Goal: Check status: Check status

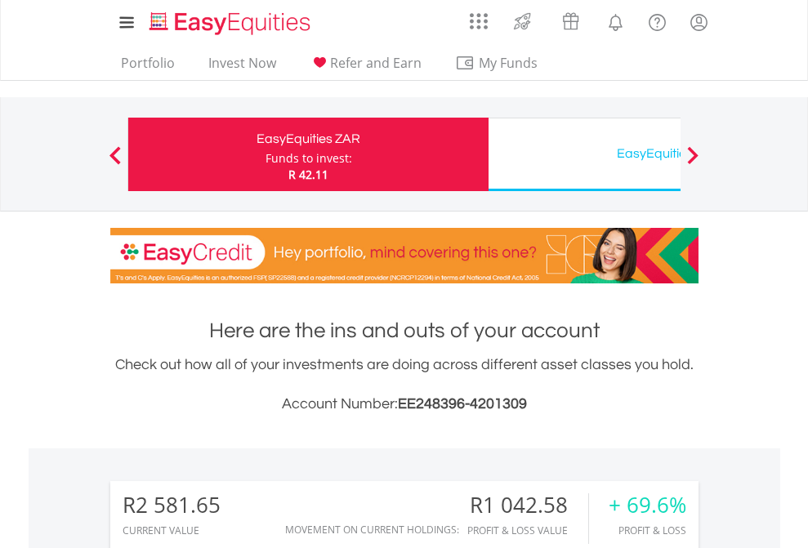
scroll to position [157, 257]
click at [265, 154] on div "Funds to invest:" at bounding box center [308, 158] width 87 height 16
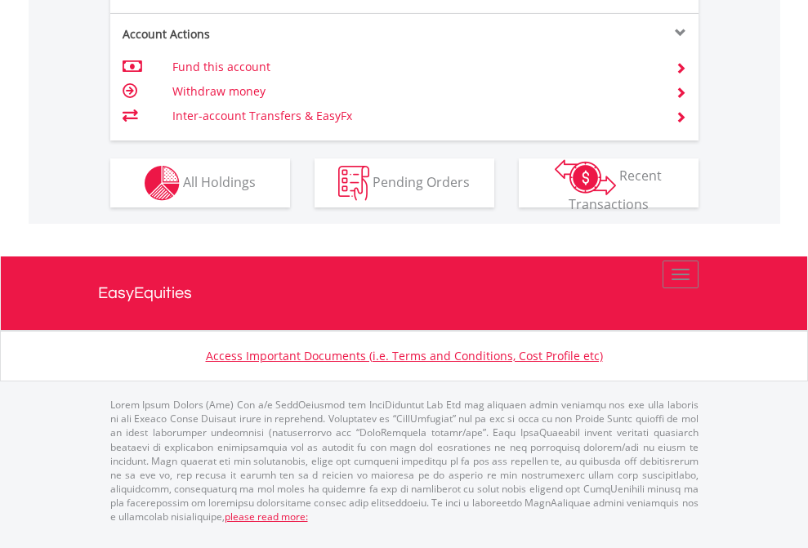
scroll to position [1566, 0]
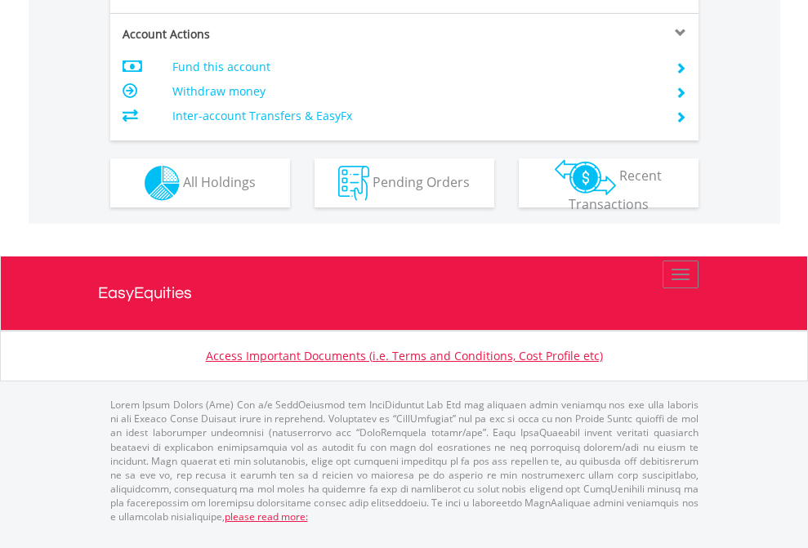
scroll to position [1566, 0]
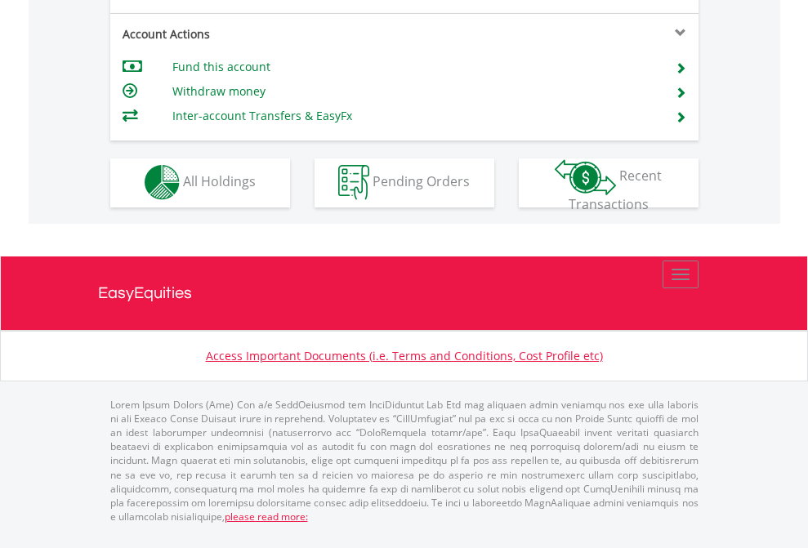
scroll to position [1528, 0]
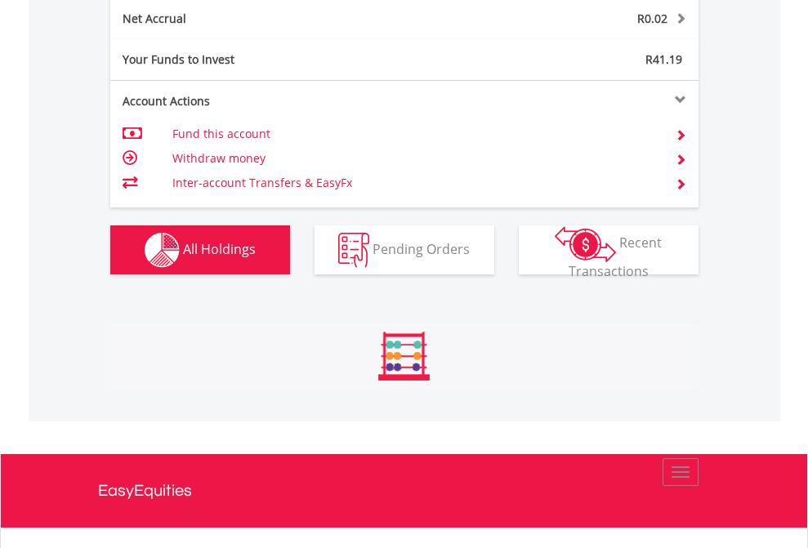
scroll to position [157, 257]
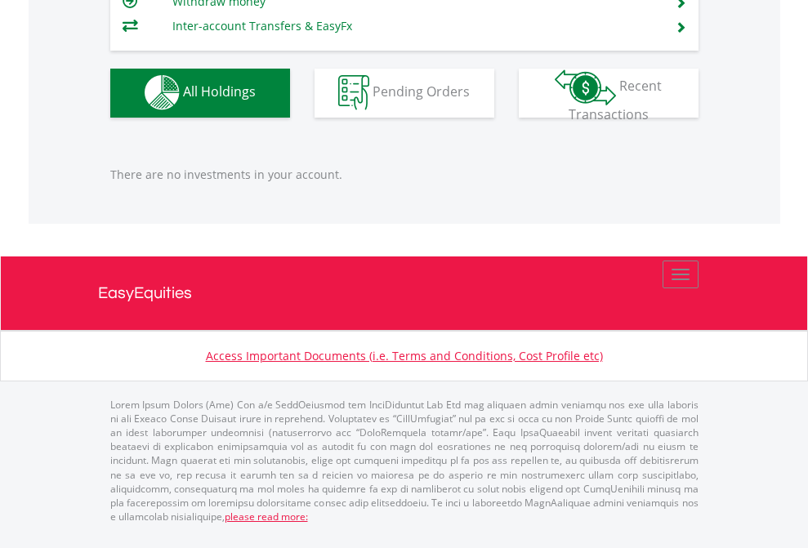
scroll to position [157, 257]
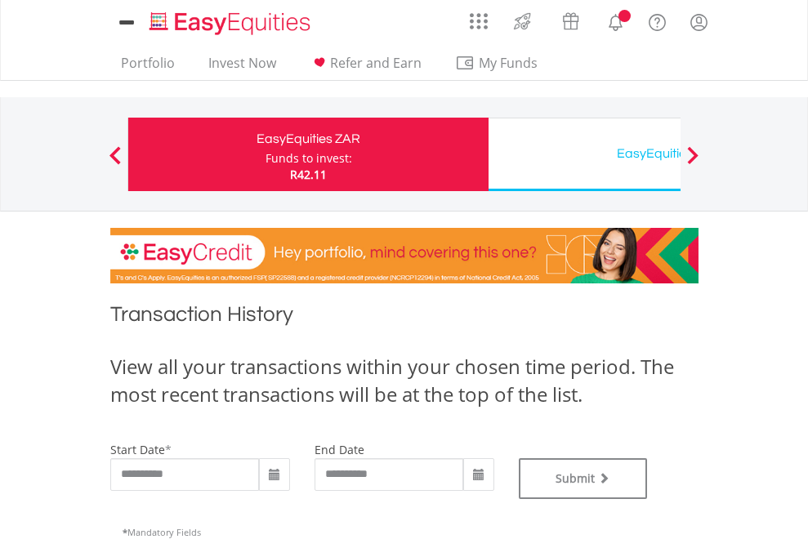
type input "**********"
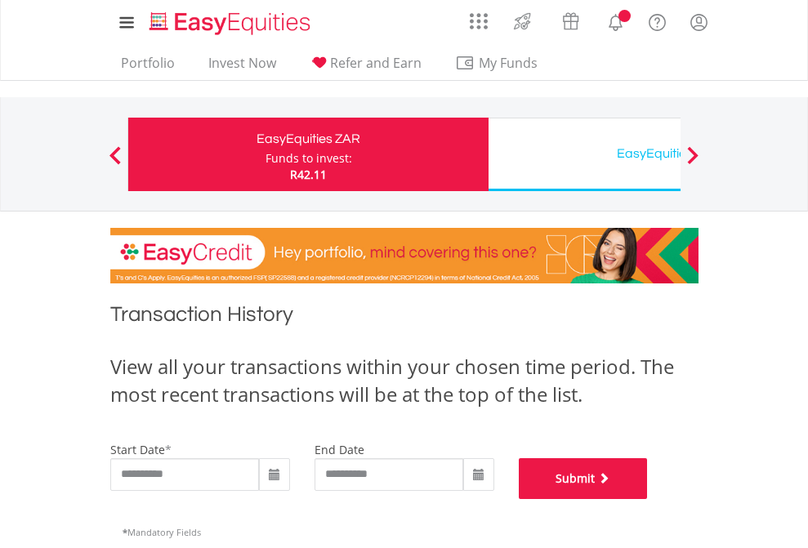
click at [648, 499] on button "Submit" at bounding box center [583, 478] width 129 height 41
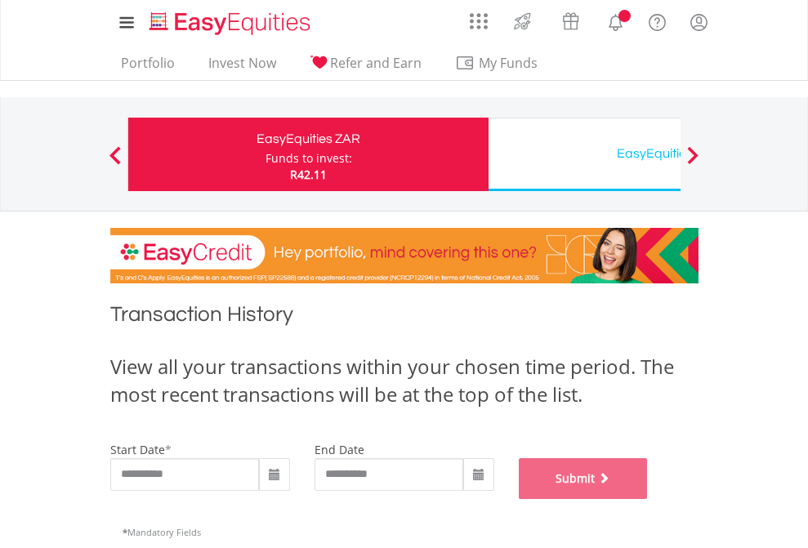
scroll to position [663, 0]
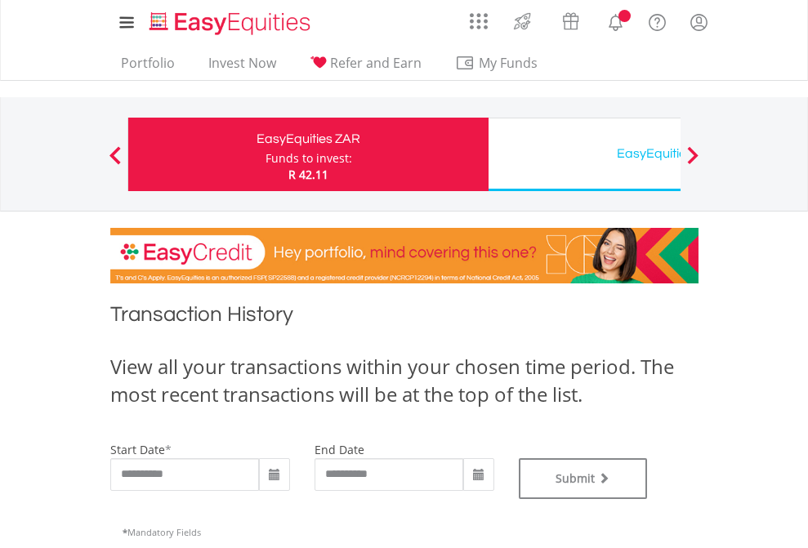
click at [584, 154] on div "EasyEquities USD" at bounding box center [668, 153] width 341 height 23
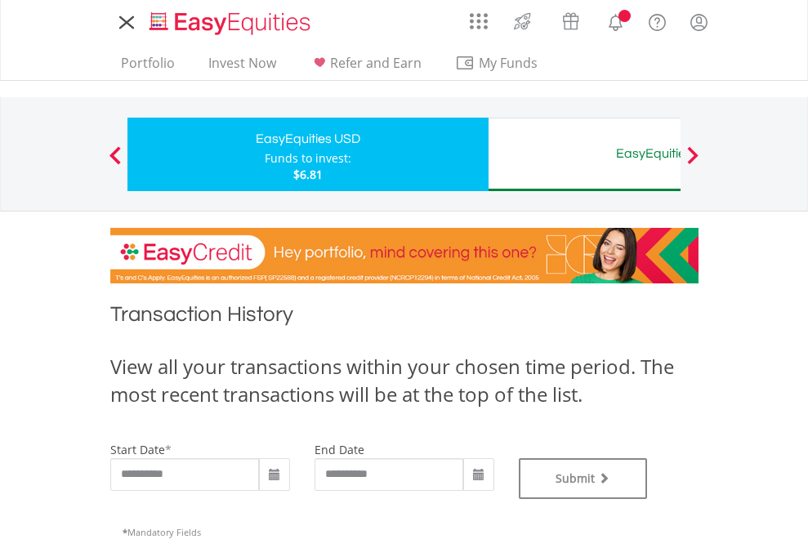
type input "**********"
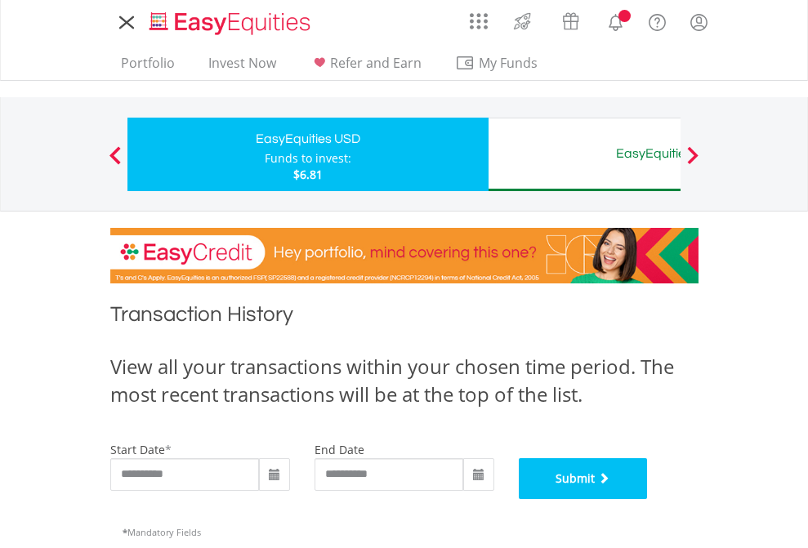
click at [648, 499] on button "Submit" at bounding box center [583, 478] width 129 height 41
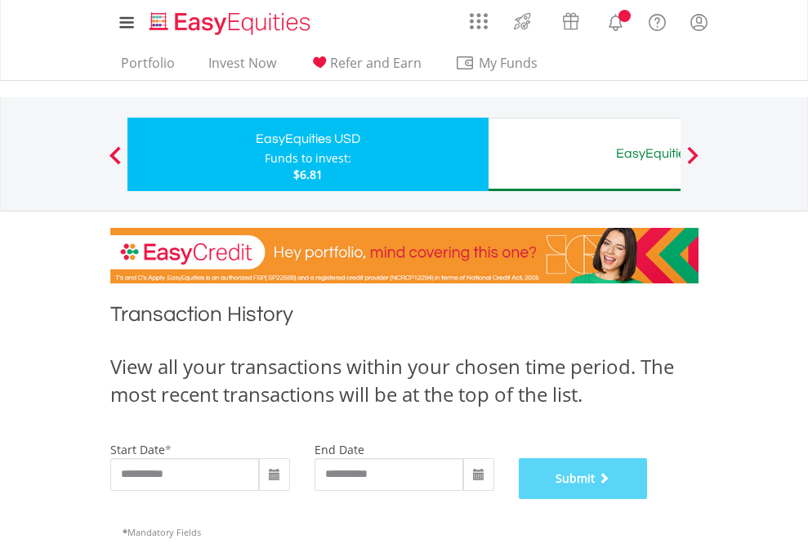
scroll to position [663, 0]
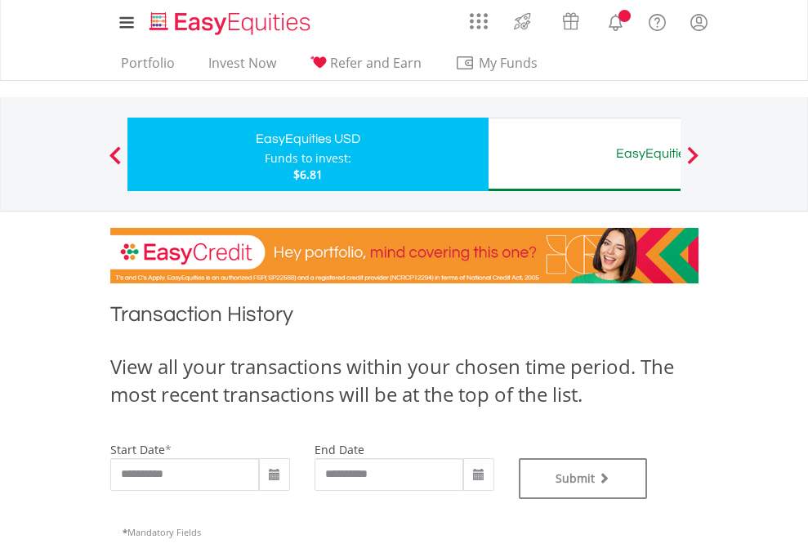
click at [584, 154] on div "EasyEquities AUD" at bounding box center [668, 153] width 341 height 23
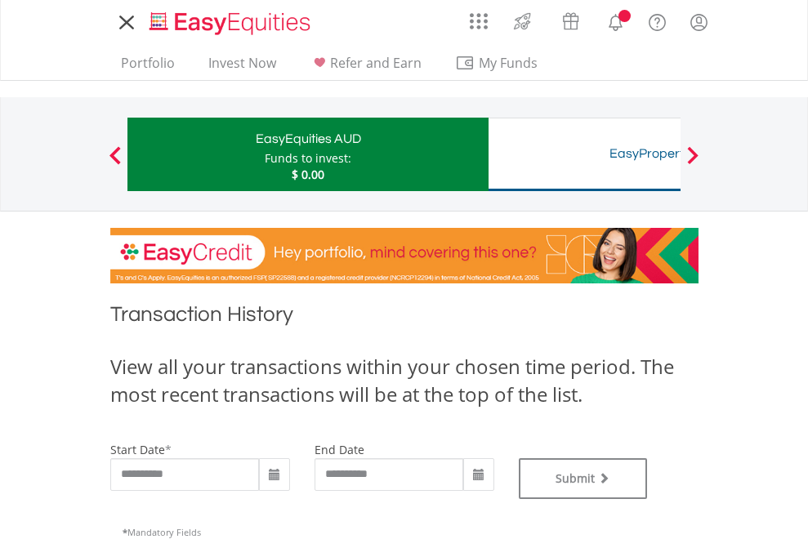
type input "**********"
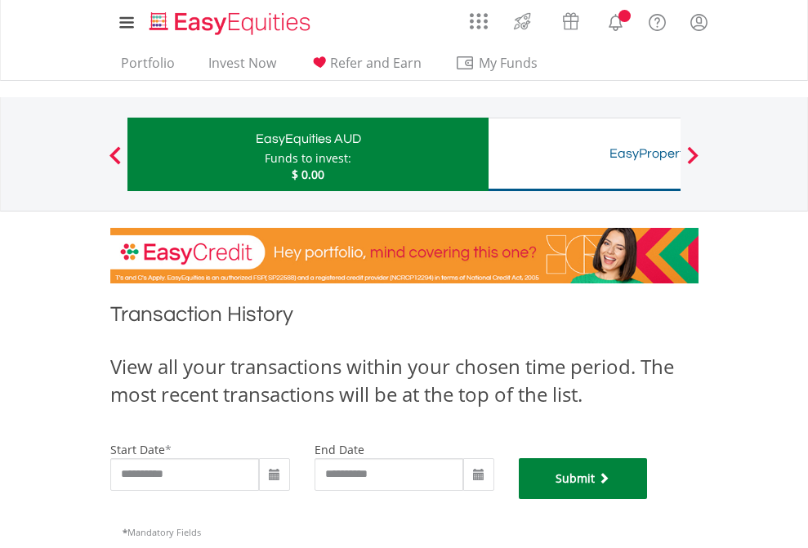
click at [648, 499] on button "Submit" at bounding box center [583, 478] width 129 height 41
